Goal: Task Accomplishment & Management: Complete application form

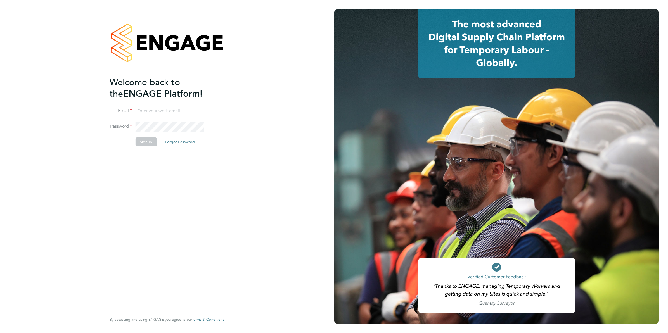
type input "trishnickless@yahoo.co.uk"
click at [143, 144] on button "Sign In" at bounding box center [145, 142] width 21 height 9
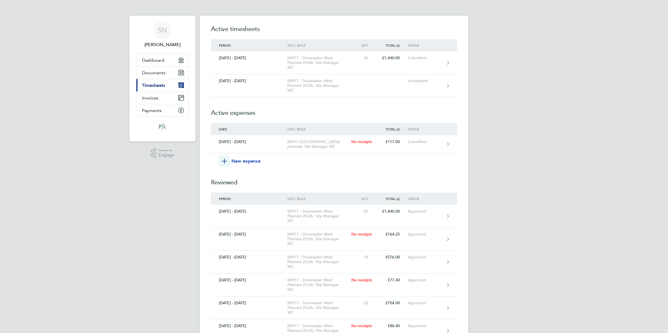
click at [236, 163] on span "New expense" at bounding box center [245, 161] width 29 height 7
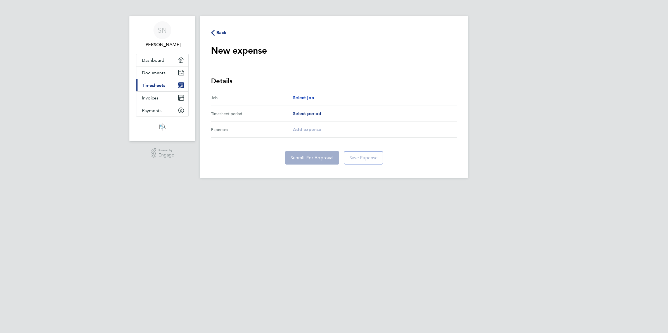
click at [306, 98] on span "Select job" at bounding box center [303, 97] width 21 height 5
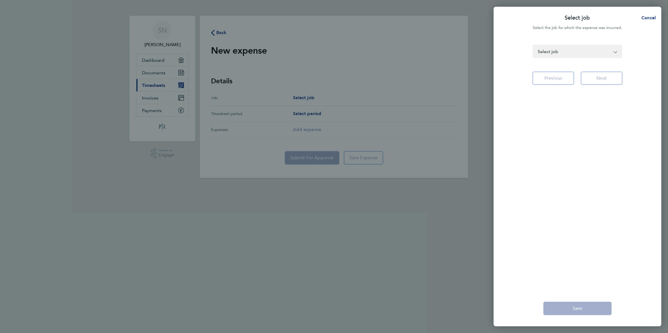
click at [544, 51] on select "IM91L [GEOGRAPHIC_DATA] planned - Site Manager WC IM91T - [GEOGRAPHIC_DATA] Pla…" at bounding box center [574, 51] width 82 height 12
select select "297965"
click at [533, 45] on select "IM91L [GEOGRAPHIC_DATA] planned - Site Manager WC IM91T - [GEOGRAPHIC_DATA] Pla…" at bounding box center [574, 51] width 82 height 12
click at [600, 81] on button "Next" at bounding box center [602, 78] width 42 height 13
click at [589, 54] on select "[DATE] - [DATE] [DATE] - [DATE] [DATE] - [DATE] [DATE] - [DATE] [DATE] - [DATE]…" at bounding box center [574, 51] width 82 height 12
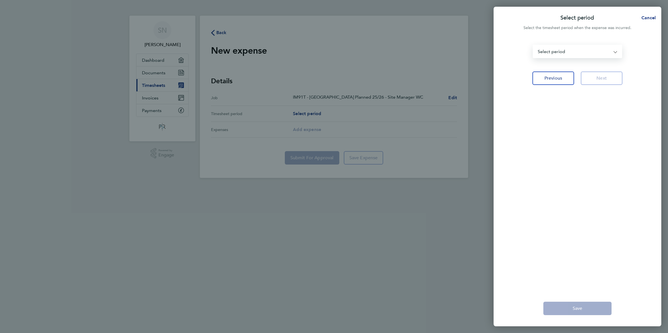
select select "11: Object"
click at [533, 45] on select "[DATE] - [DATE] [DATE] - [DATE] [DATE] - [DATE] [DATE] - [DATE] [DATE] - [DATE]…" at bounding box center [574, 51] width 82 height 12
click at [595, 78] on button "Next" at bounding box center [602, 78] width 42 height 13
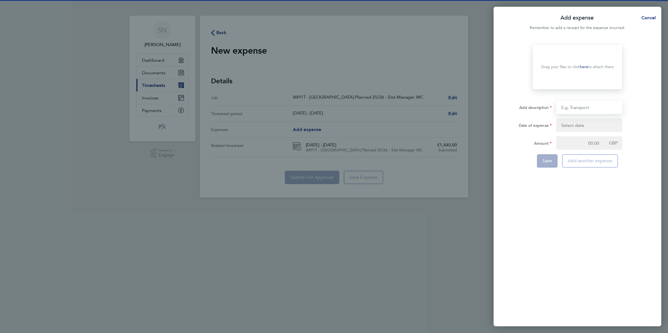
click at [576, 108] on input "Add description" at bounding box center [589, 107] width 66 height 13
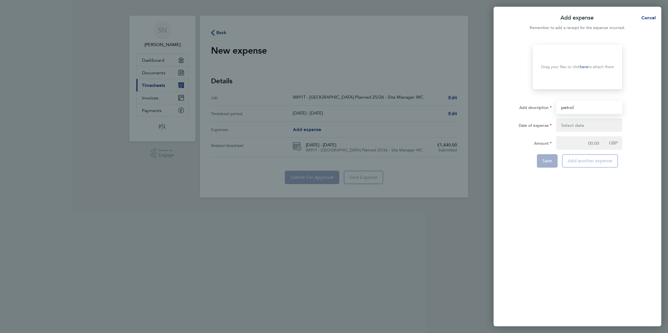
type input "petrol"
click at [579, 125] on button "button" at bounding box center [589, 125] width 66 height 13
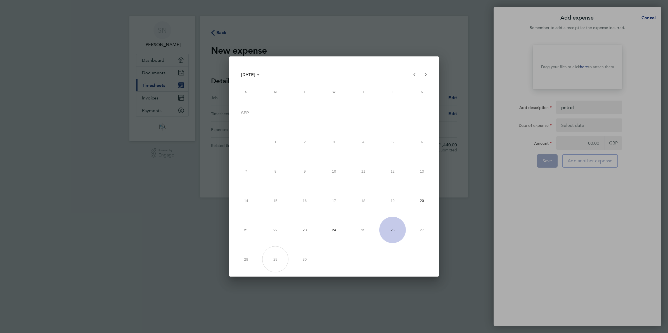
drag, startPoint x: 403, startPoint y: 227, endPoint x: 400, endPoint y: 230, distance: 3.8
click at [402, 229] on span "26" at bounding box center [392, 230] width 26 height 26
type input "[DATE]"
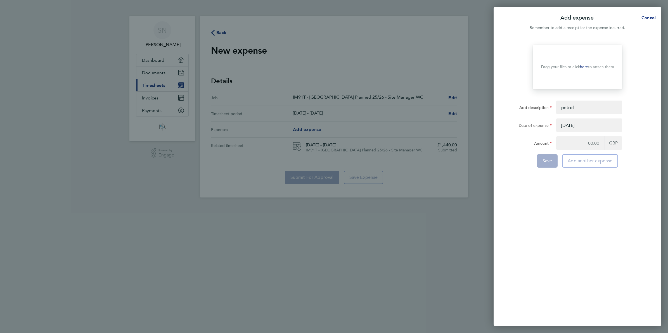
drag, startPoint x: 615, startPoint y: 146, endPoint x: 616, endPoint y: 140, distance: 6.2
click at [615, 144] on span "GBP" at bounding box center [613, 142] width 18 height 13
click at [598, 143] on input "Amount" at bounding box center [580, 142] width 48 height 13
type input "171.00"
click at [550, 161] on span "Save" at bounding box center [548, 161] width 10 height 6
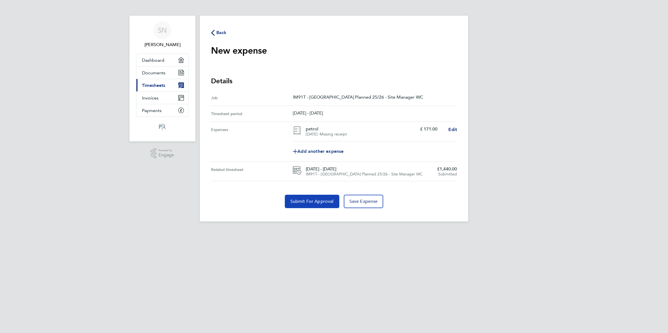
click at [318, 201] on span "Submit For Approval" at bounding box center [311, 202] width 43 height 6
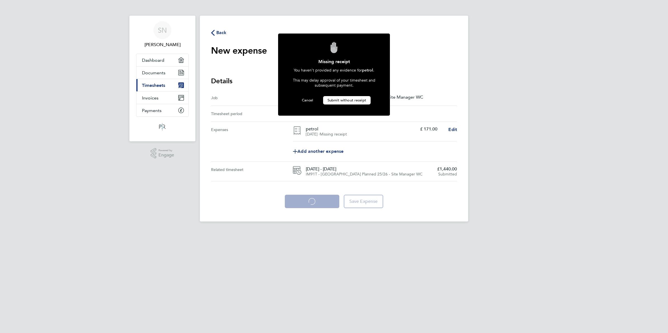
click at [342, 99] on span "Submit without receipt" at bounding box center [347, 100] width 39 height 5
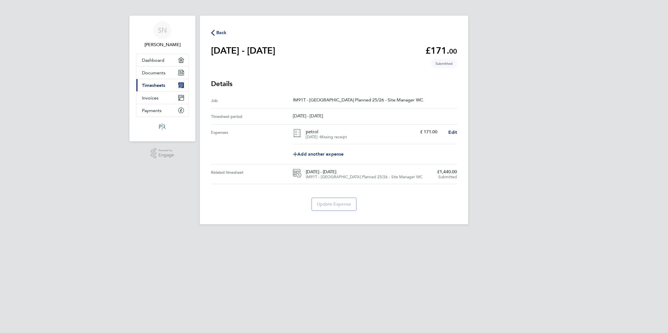
click at [221, 33] on span "Back" at bounding box center [221, 32] width 10 height 7
